Goal: Book appointment/travel/reservation

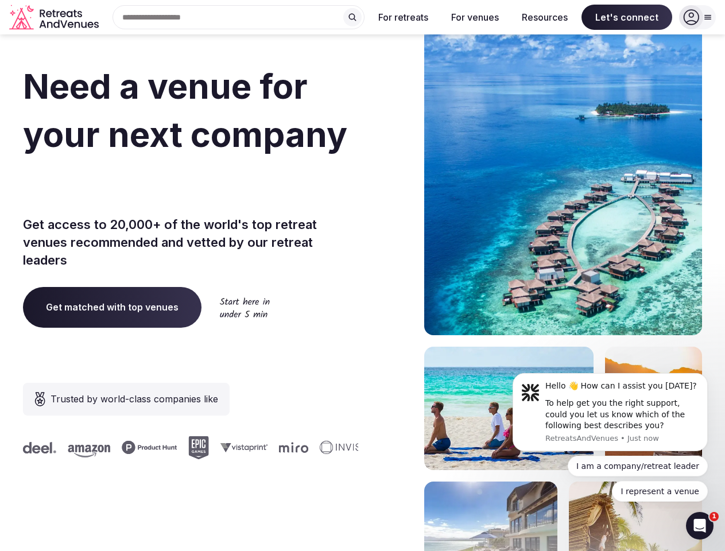
click at [362, 275] on div "Need a venue for your next company incentive trip? Get access to 20,000+ of the…" at bounding box center [362, 343] width 679 height 691
click at [239, 17] on div "Search Popular Destinations [GEOGRAPHIC_DATA], [GEOGRAPHIC_DATA] [GEOGRAPHIC_DA…" at bounding box center [233, 17] width 261 height 24
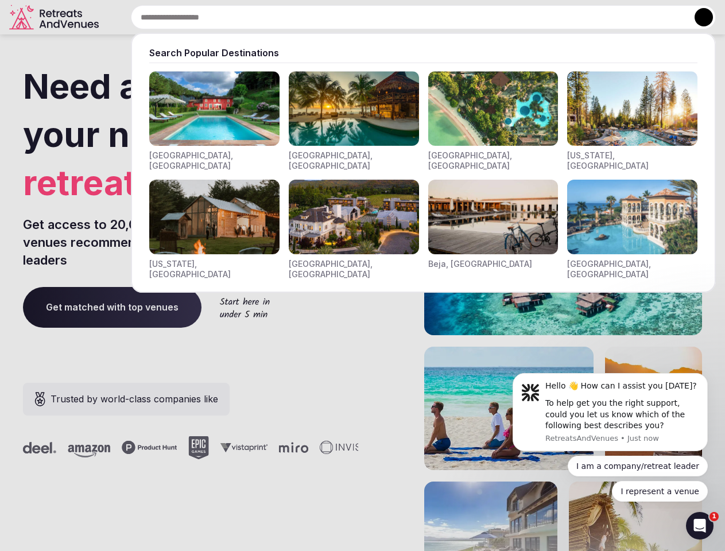
click at [352, 17] on input "text" at bounding box center [423, 17] width 585 height 24
click at [403, 17] on input "text" at bounding box center [423, 17] width 585 height 24
click at [474, 17] on input "text" at bounding box center [423, 17] width 585 height 24
click at [544, 17] on input "text" at bounding box center [423, 17] width 585 height 24
click at [627, 17] on input "text" at bounding box center [423, 17] width 585 height 24
